Goal: Find specific page/section: Find specific page/section

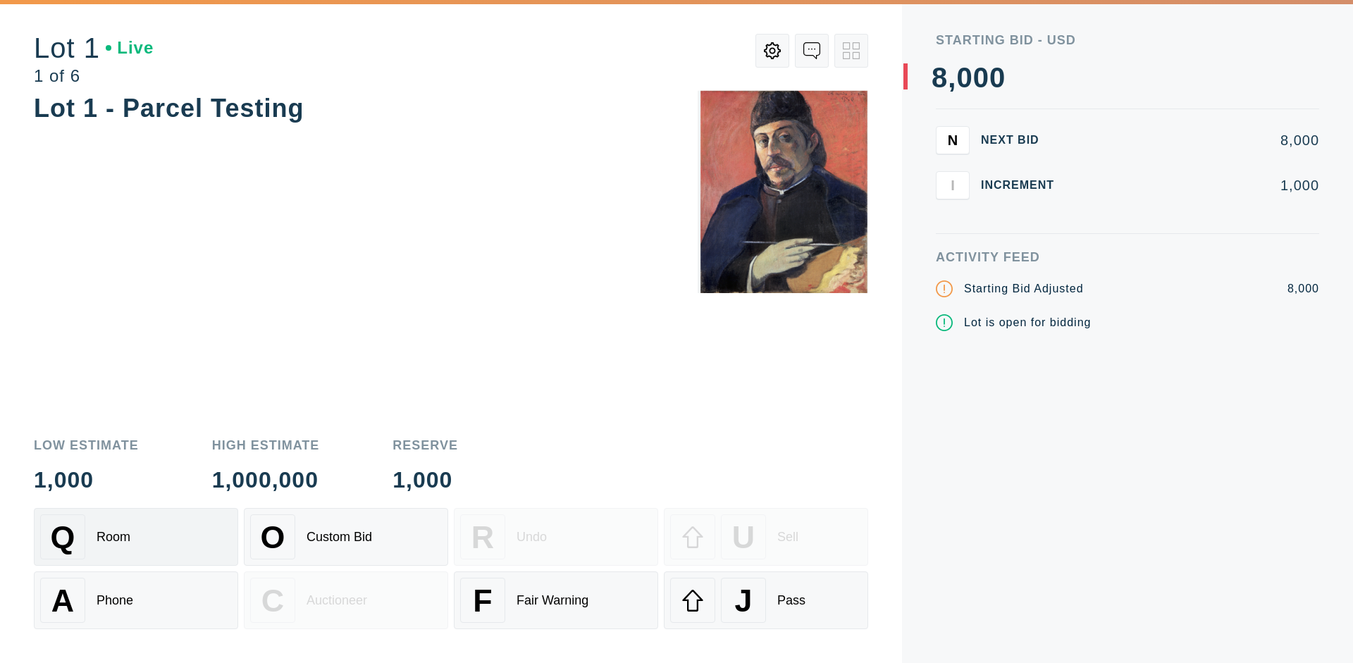
click at [136, 537] on div "Q Room" at bounding box center [136, 536] width 192 height 45
